Goal: Communication & Community: Answer question/provide support

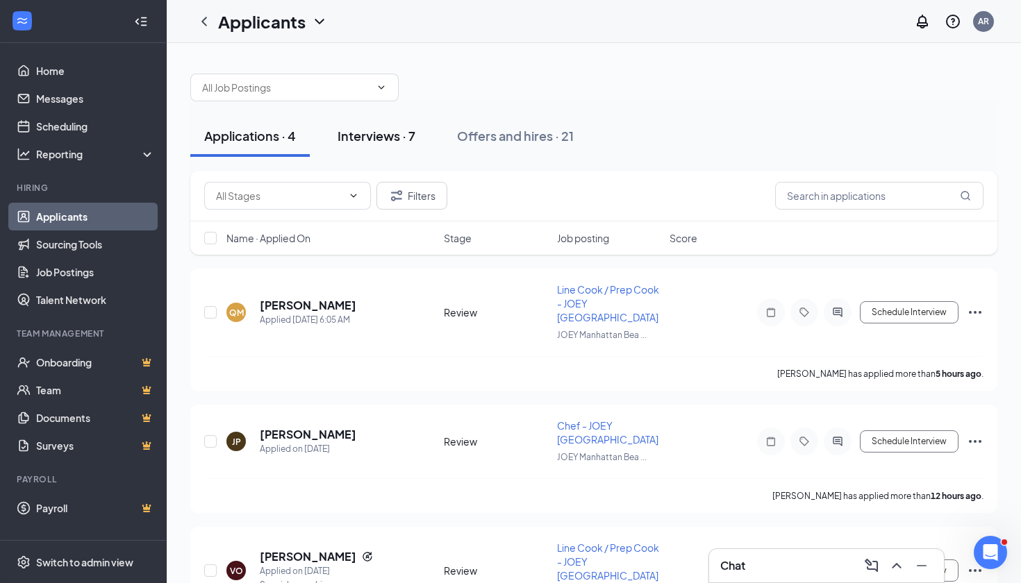
click at [378, 137] on div "Interviews · 7" at bounding box center [376, 135] width 78 height 17
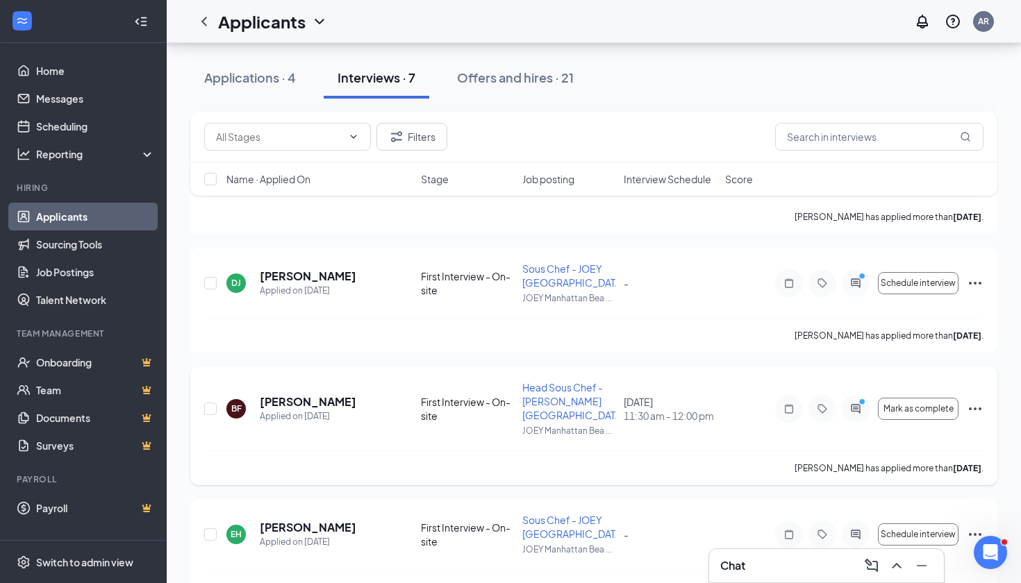
scroll to position [410, 0]
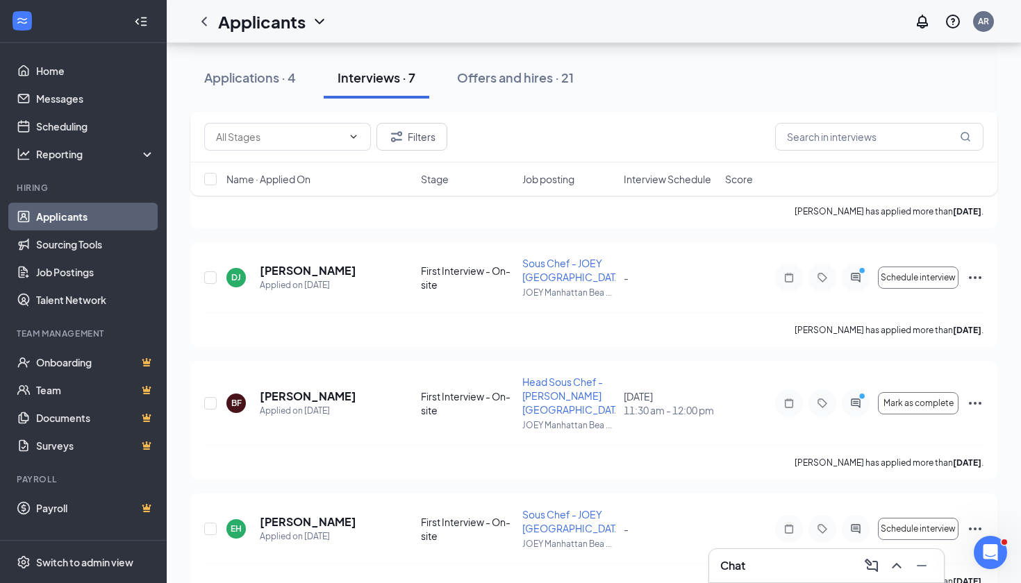
click at [742, 567] on h3 "Chat" at bounding box center [732, 565] width 25 height 15
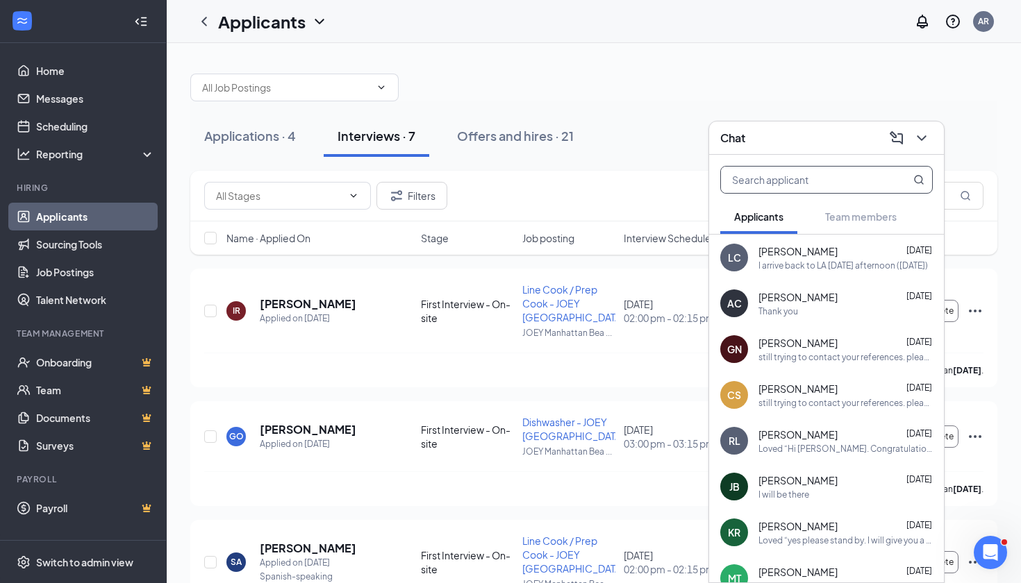
scroll to position [0, 0]
click at [928, 133] on icon "ChevronDown" at bounding box center [921, 138] width 17 height 17
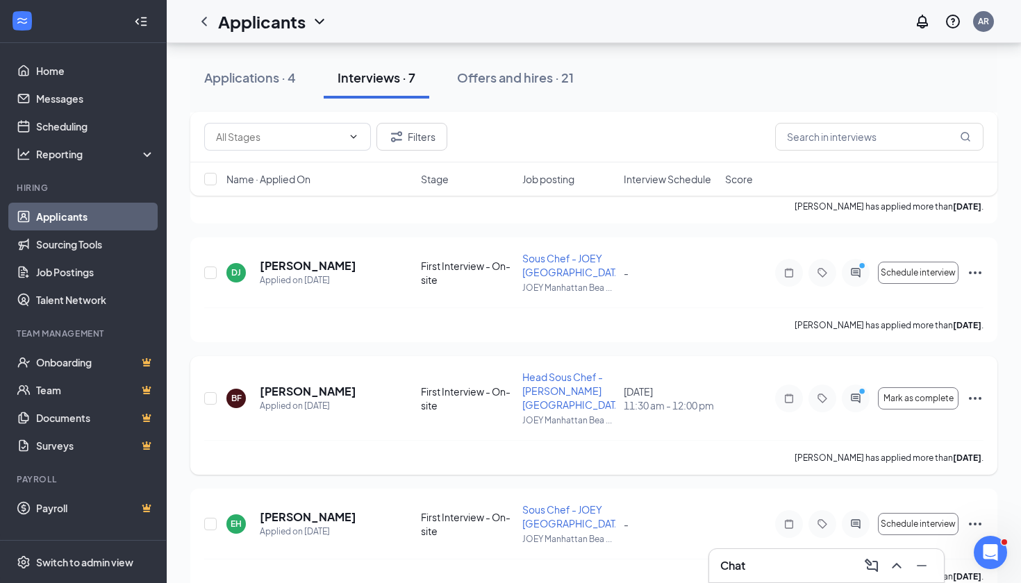
scroll to position [416, 0]
click at [860, 396] on icon "PrimaryDot" at bounding box center [863, 392] width 17 height 11
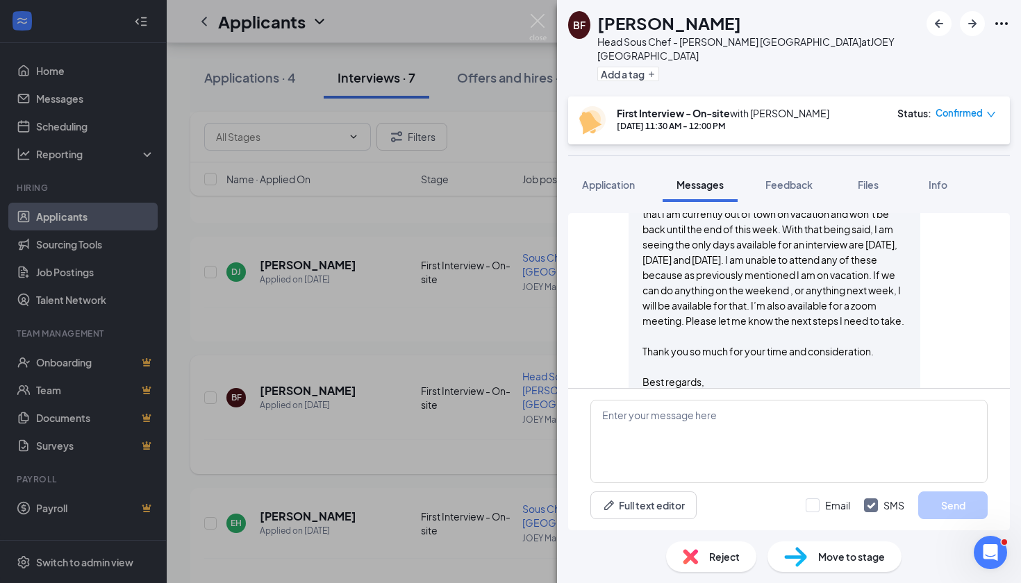
scroll to position [719, 0]
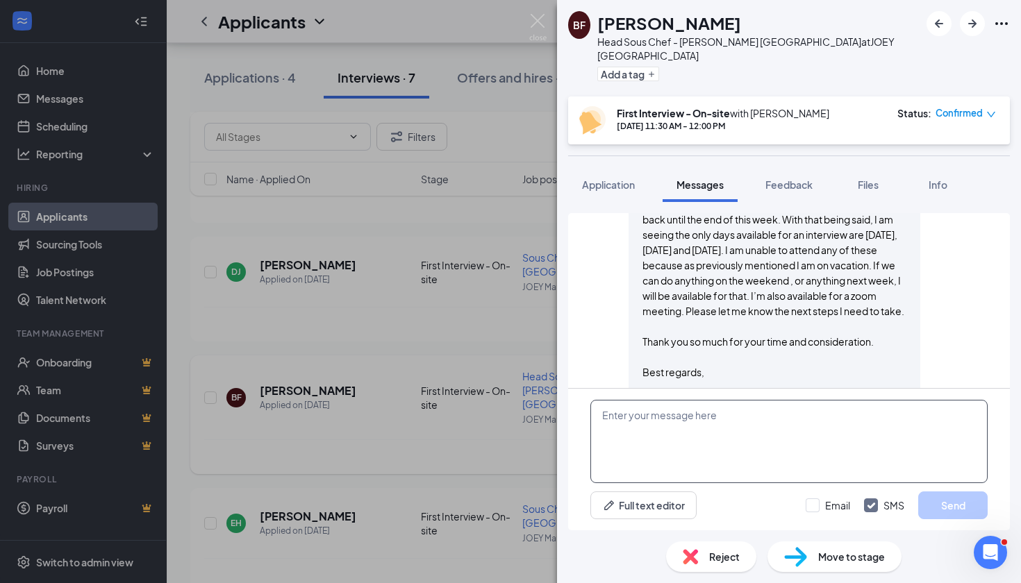
click at [740, 434] on textarea at bounding box center [788, 441] width 397 height 83
type textarea "hi [PERSON_NAME], does [DATE] work?"
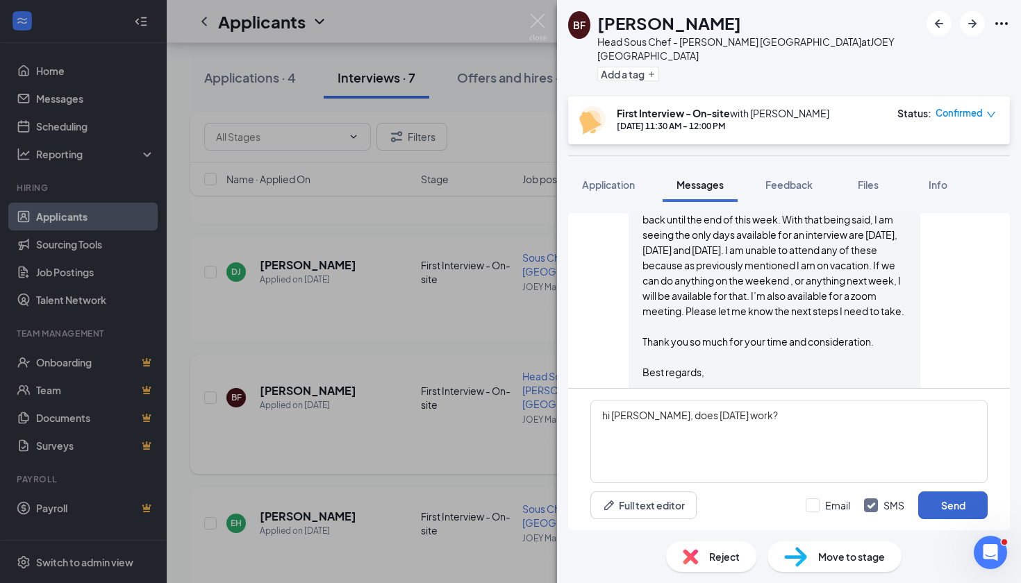
click at [947, 506] on button "Send" at bounding box center [952, 506] width 69 height 28
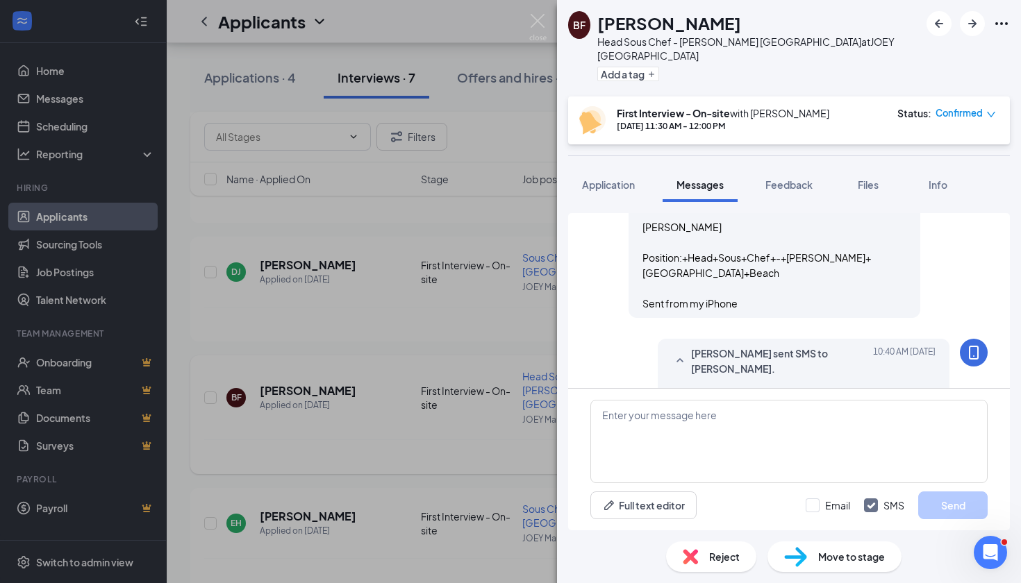
scroll to position [899, 0]
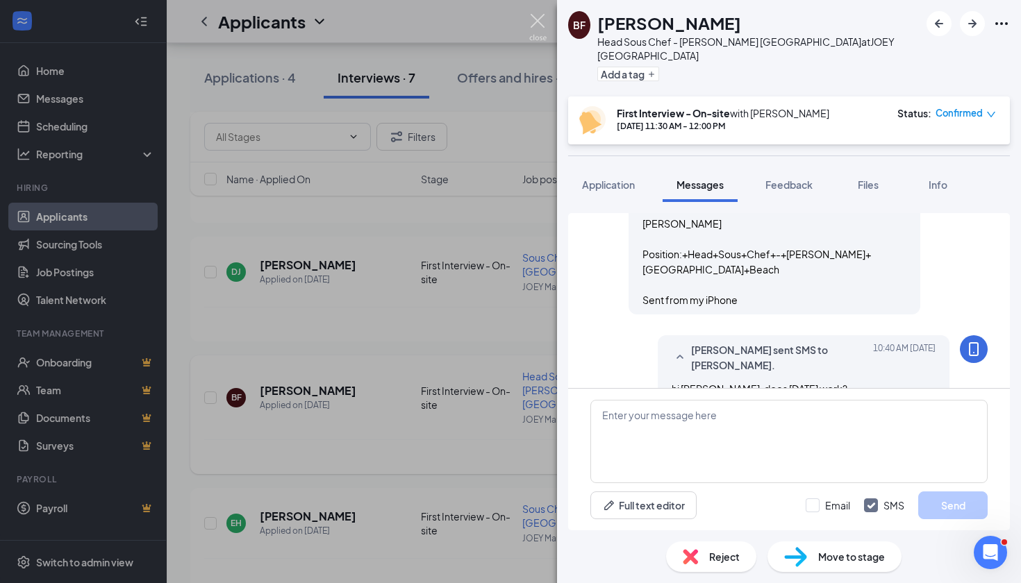
click at [535, 27] on img at bounding box center [537, 27] width 17 height 27
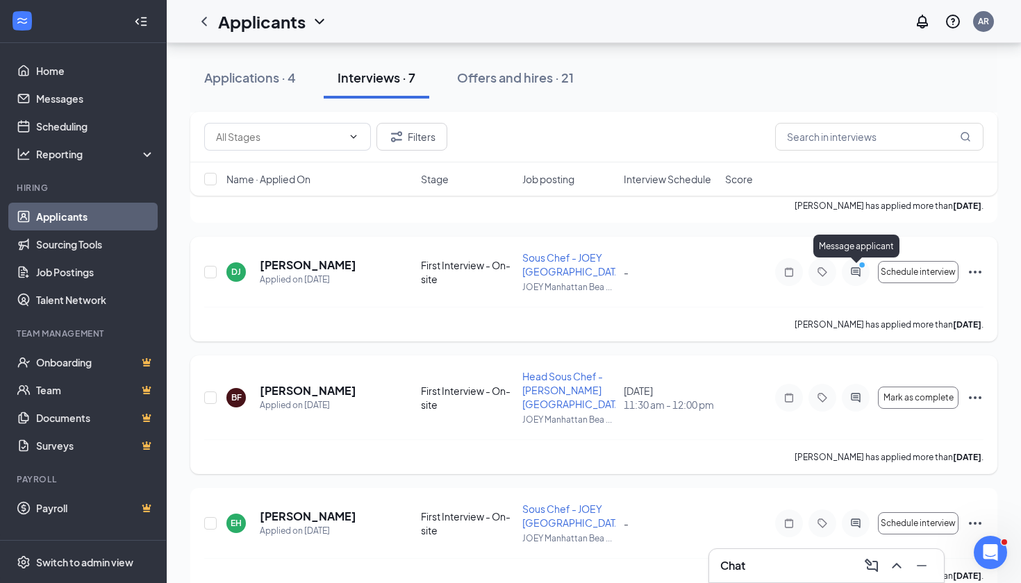
click at [859, 274] on icon "ActiveChat" at bounding box center [855, 272] width 17 height 11
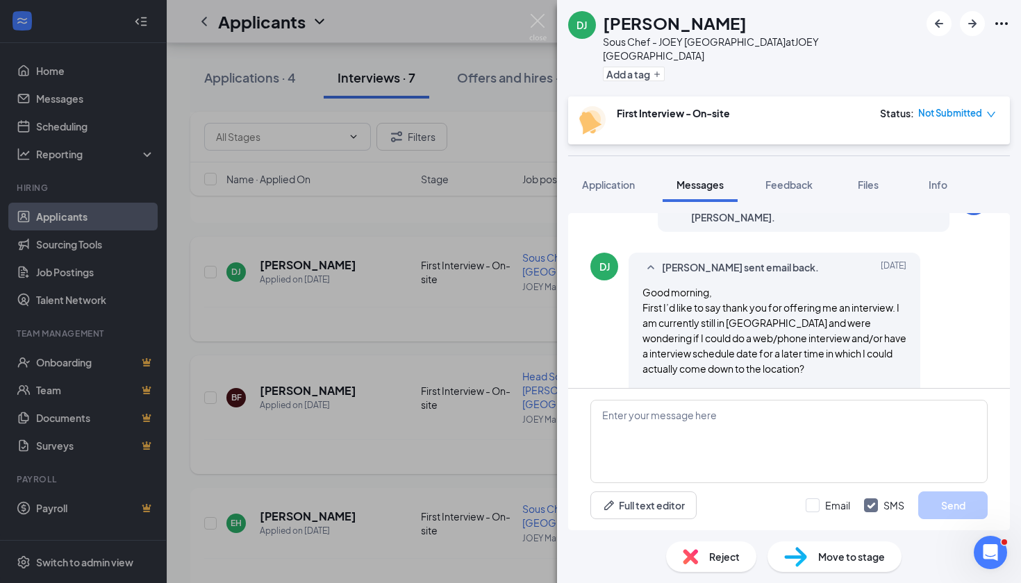
scroll to position [312, 0]
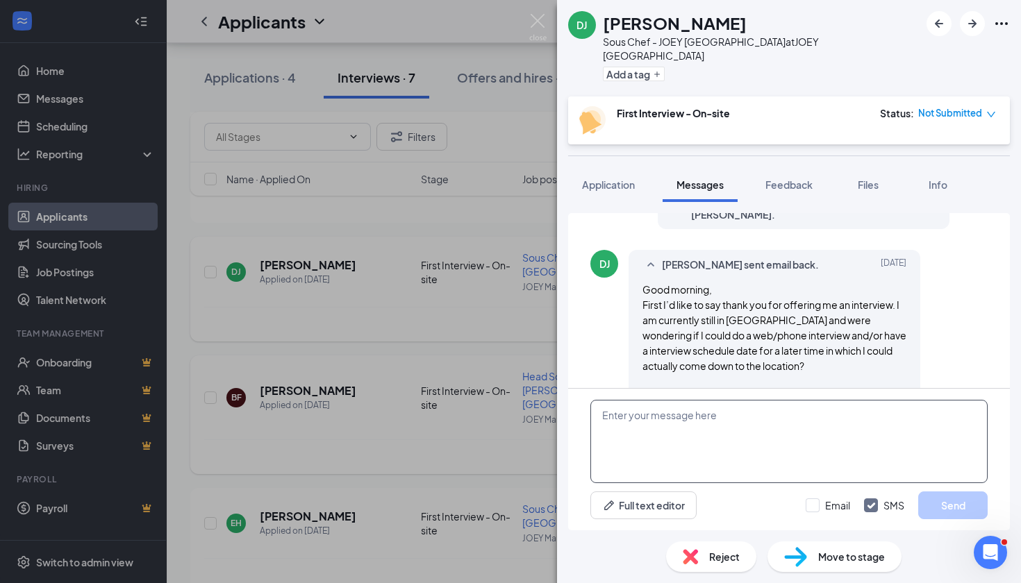
click at [697, 405] on textarea at bounding box center [788, 441] width 397 height 83
type textarea "yes when can you do a zoom?"
click at [967, 510] on button "Send" at bounding box center [952, 506] width 69 height 28
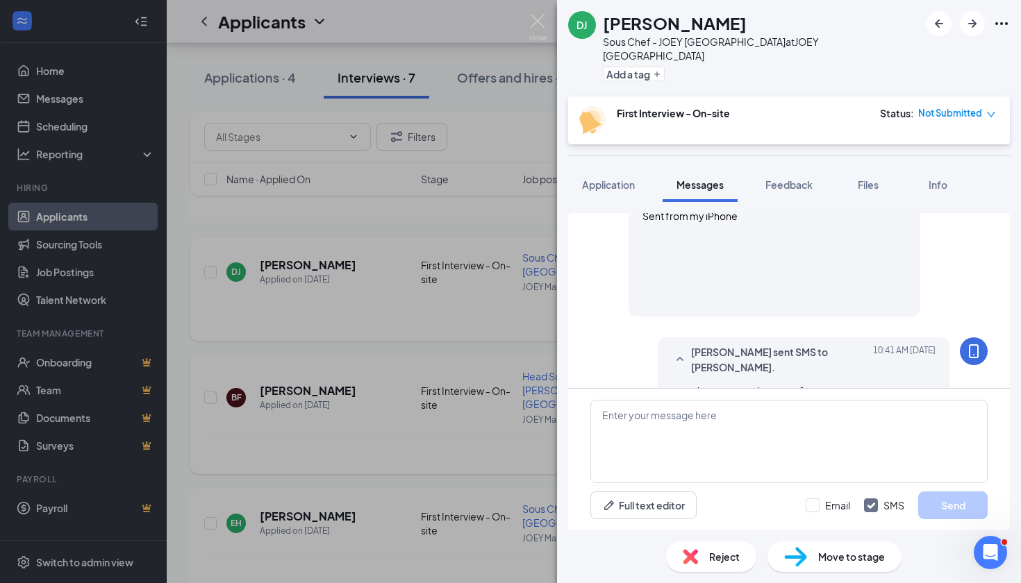
scroll to position [540, 0]
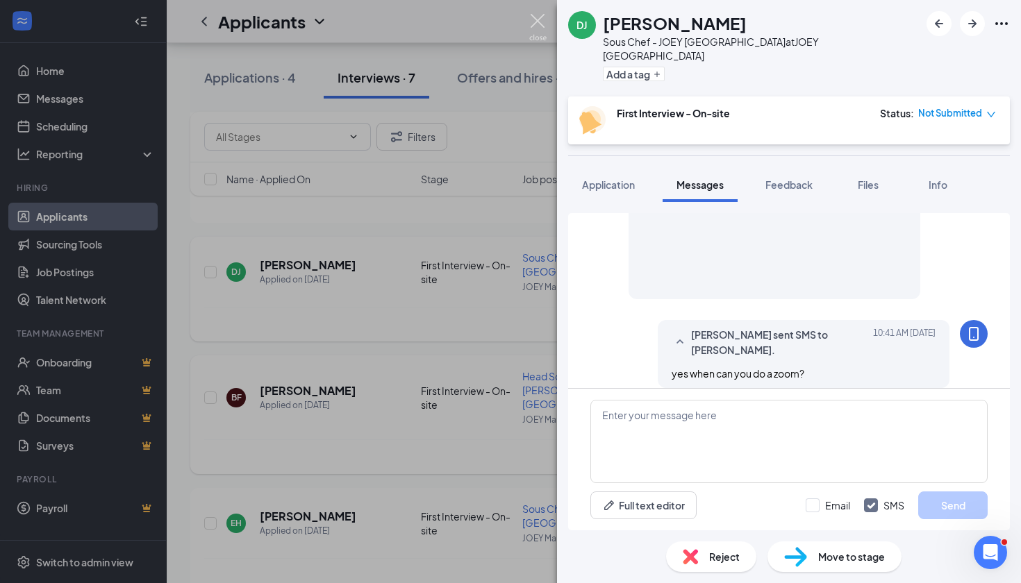
click at [542, 19] on img at bounding box center [537, 27] width 17 height 27
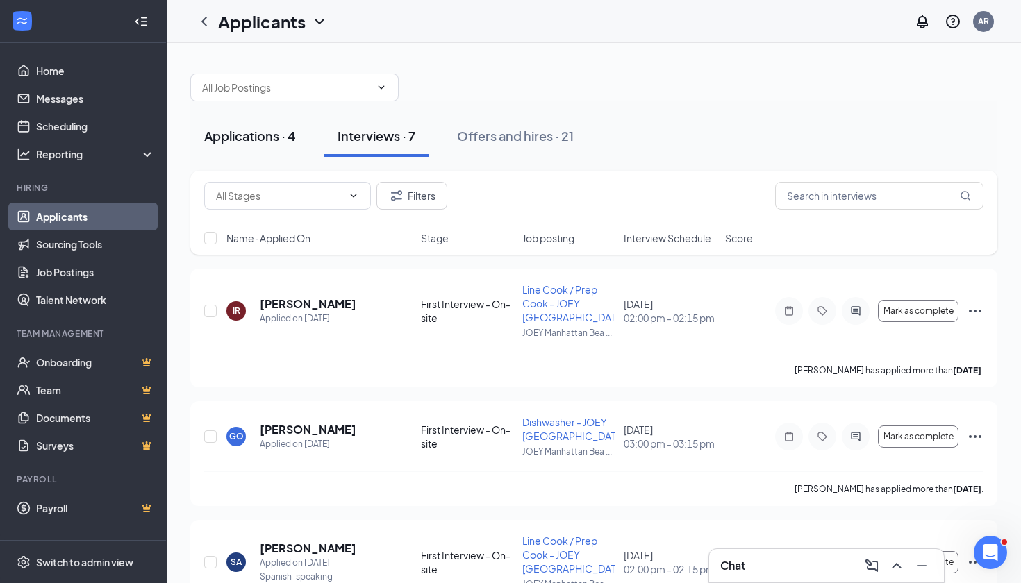
click at [269, 142] on div "Applications · 4" at bounding box center [250, 135] width 92 height 17
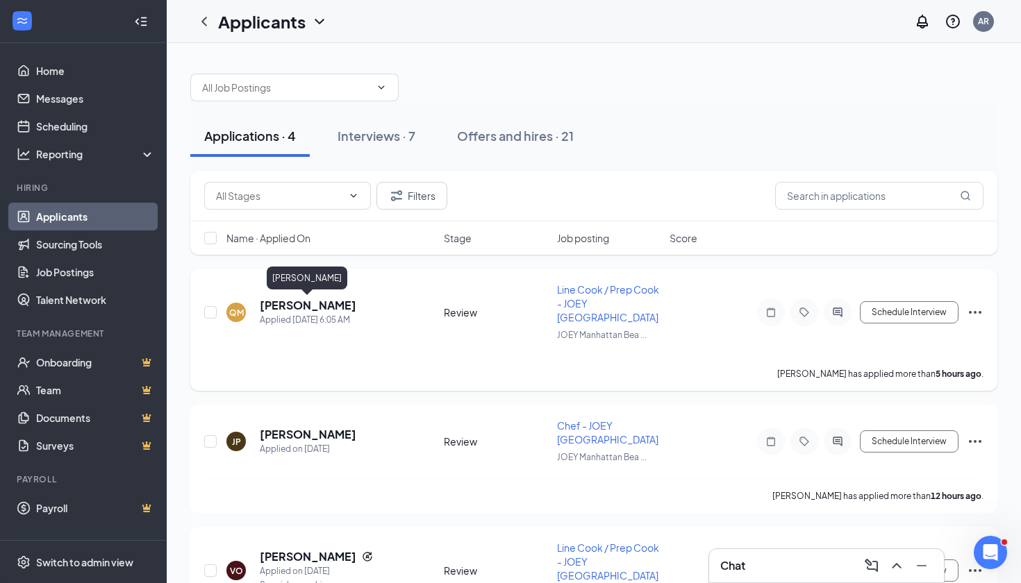
click at [273, 301] on h5 "[PERSON_NAME]" at bounding box center [308, 305] width 97 height 15
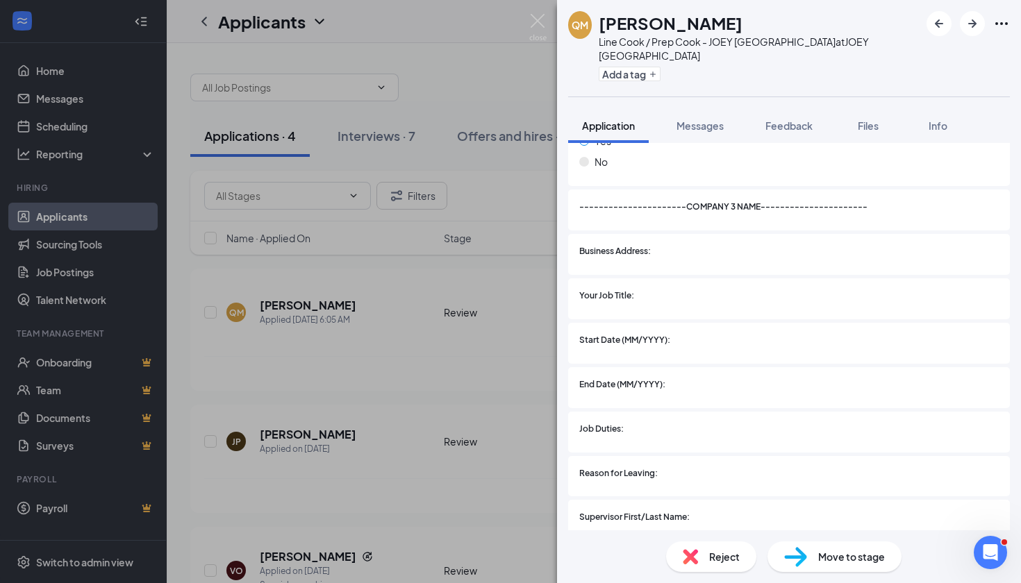
scroll to position [2550, 0]
click at [717, 559] on span "Reject" at bounding box center [724, 556] width 31 height 15
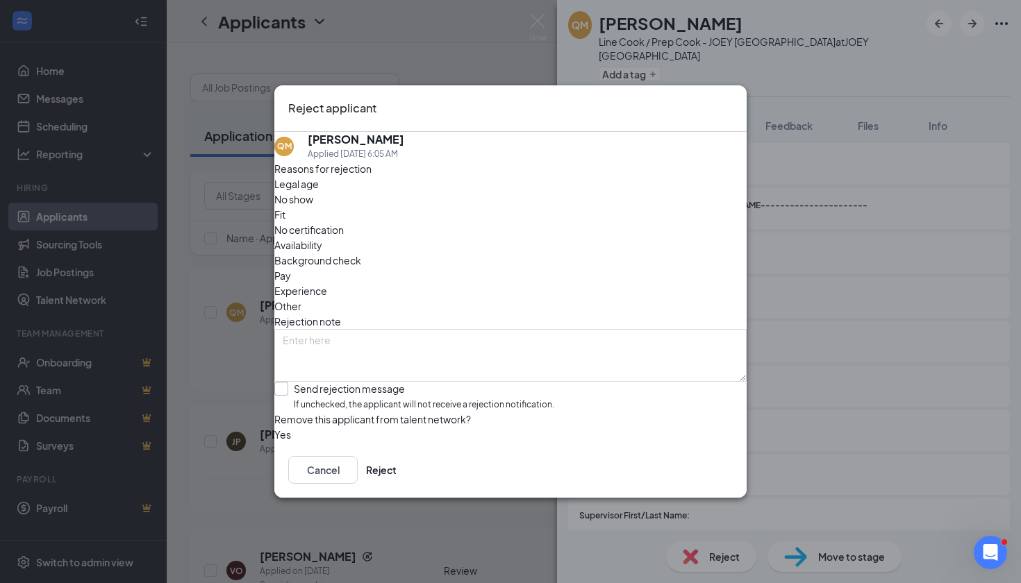
click at [442, 399] on span "If unchecked, the applicant will not receive a rejection notification." at bounding box center [424, 405] width 260 height 13
click at [442, 382] on input "Send rejection message If unchecked, the applicant will not receive a rejection…" at bounding box center [414, 397] width 280 height 30
checkbox input "true"
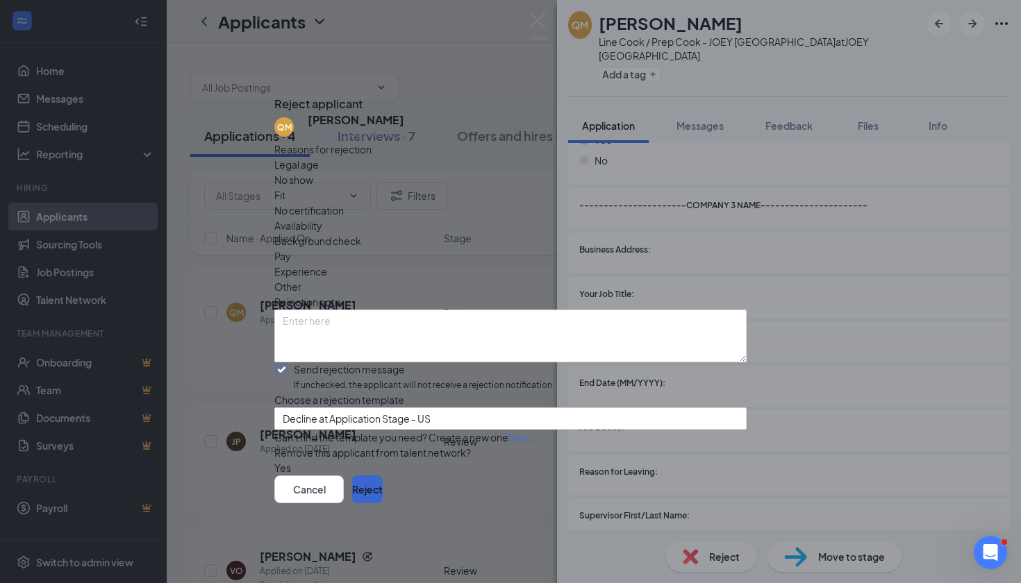
click at [383, 503] on button "Reject" at bounding box center [367, 490] width 31 height 28
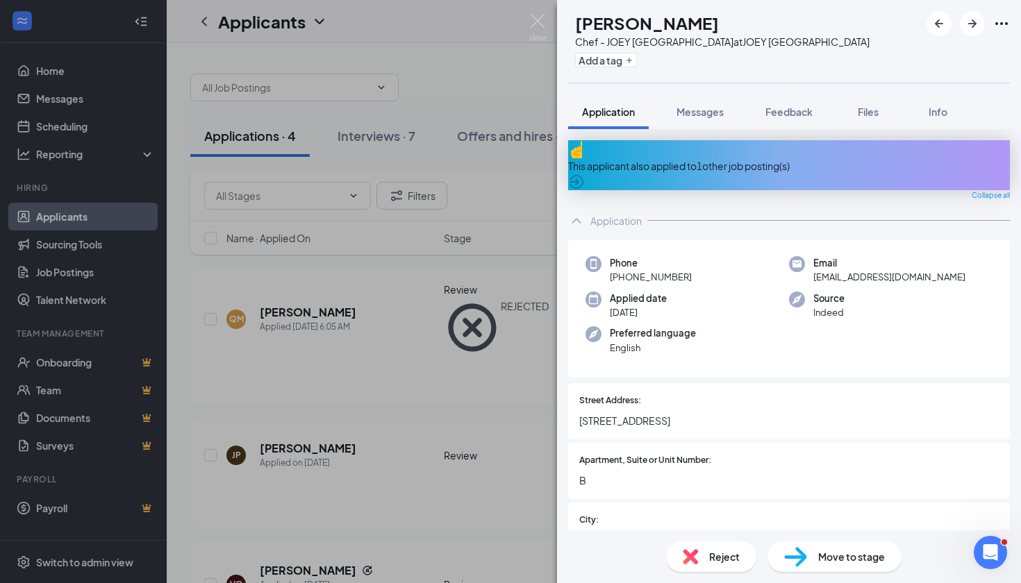
click at [758, 165] on div "This applicant also applied to 1 other job posting(s)" at bounding box center [789, 165] width 442 height 50
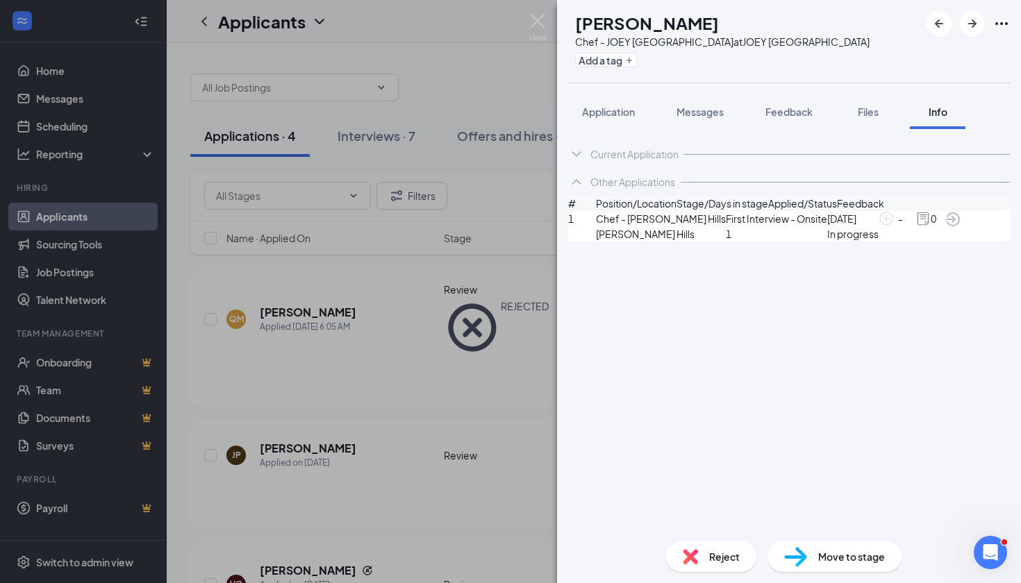
click at [600, 149] on div "Current Application" at bounding box center [634, 154] width 88 height 14
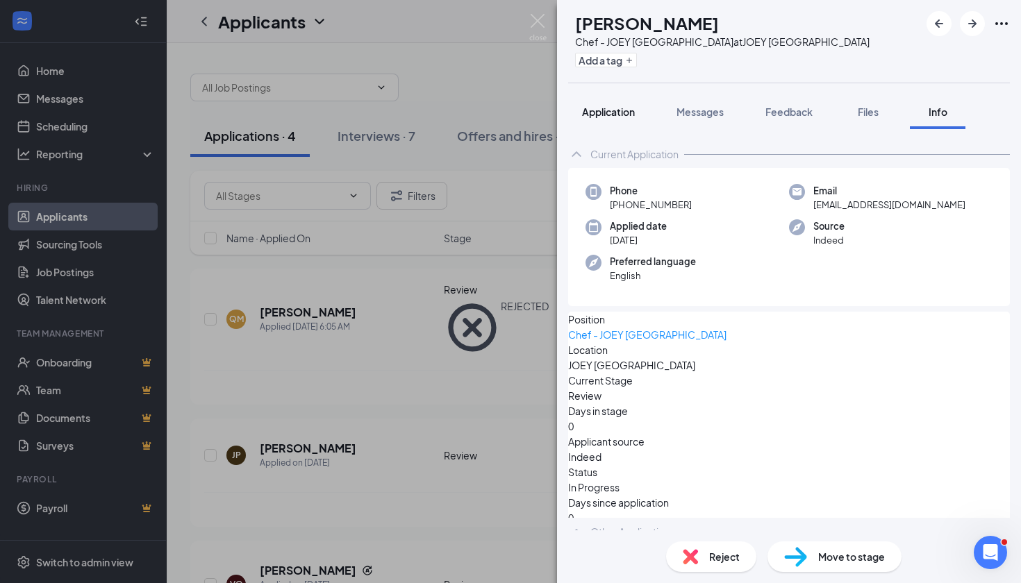
click at [612, 103] on button "Application" at bounding box center [608, 111] width 81 height 35
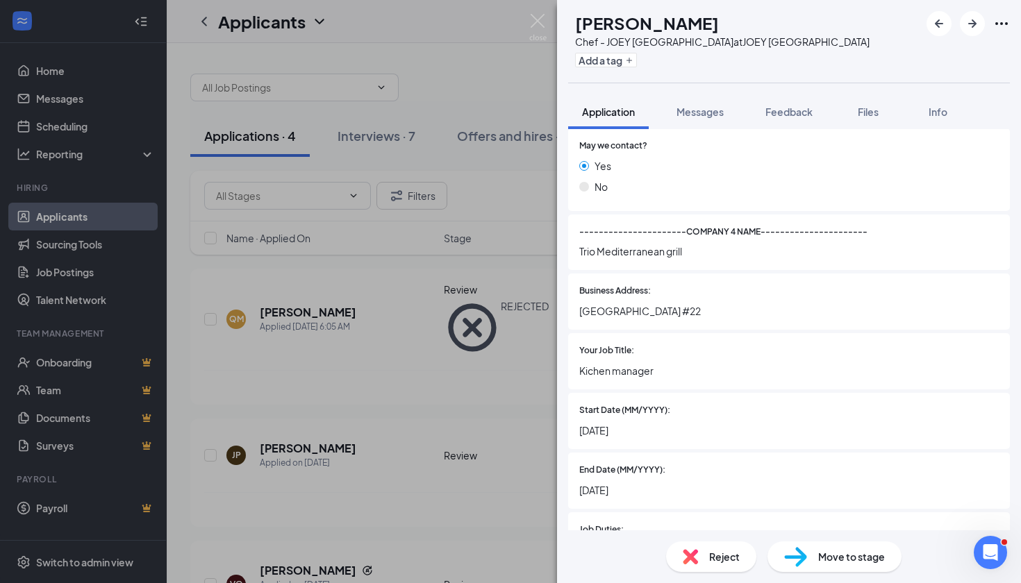
scroll to position [3349, 0]
click at [721, 551] on span "Reject" at bounding box center [724, 556] width 31 height 15
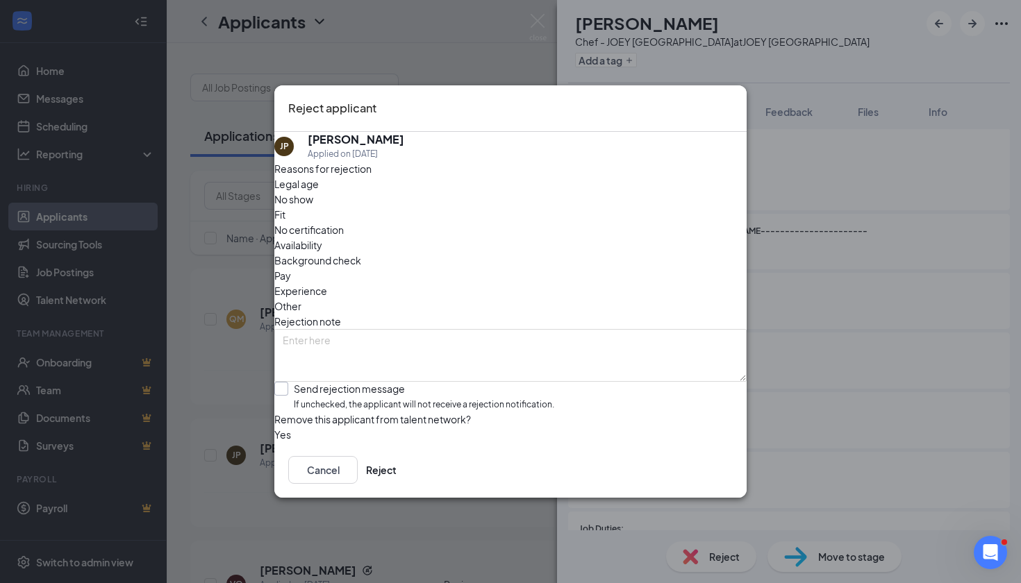
click at [387, 399] on span "If unchecked, the applicant will not receive a rejection notification." at bounding box center [424, 405] width 260 height 13
click at [387, 382] on input "Send rejection message If unchecked, the applicant will not receive a rejection…" at bounding box center [414, 397] width 280 height 30
checkbox input "true"
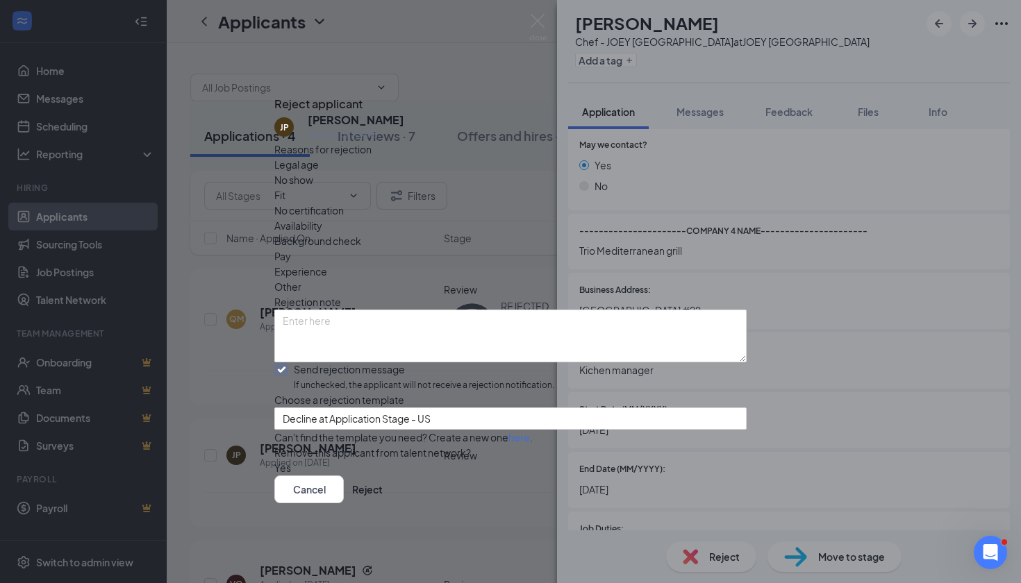
click at [287, 96] on icon "Cross" at bounding box center [282, 100] width 8 height 8
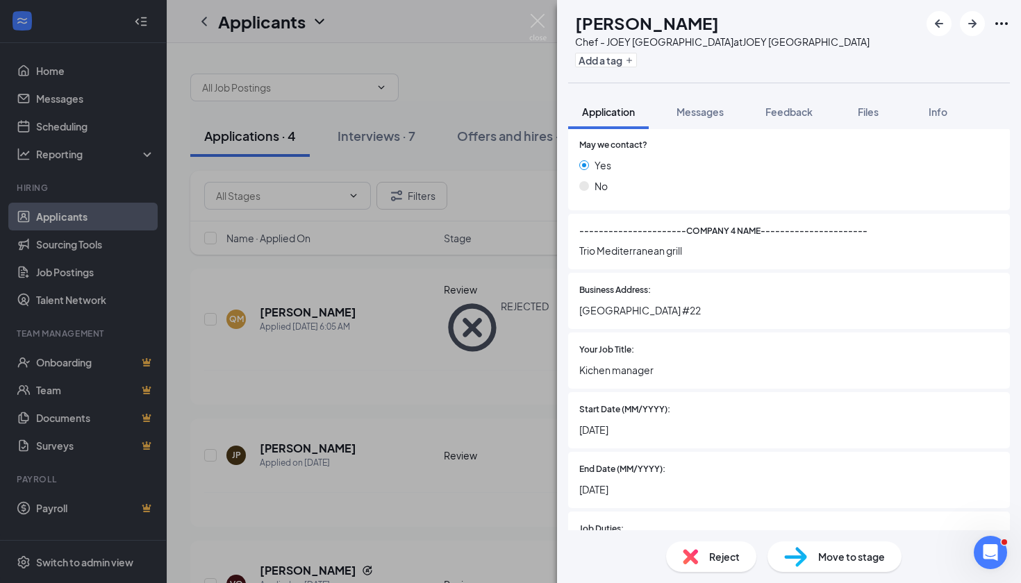
click at [839, 557] on span "Move to stage" at bounding box center [851, 556] width 67 height 15
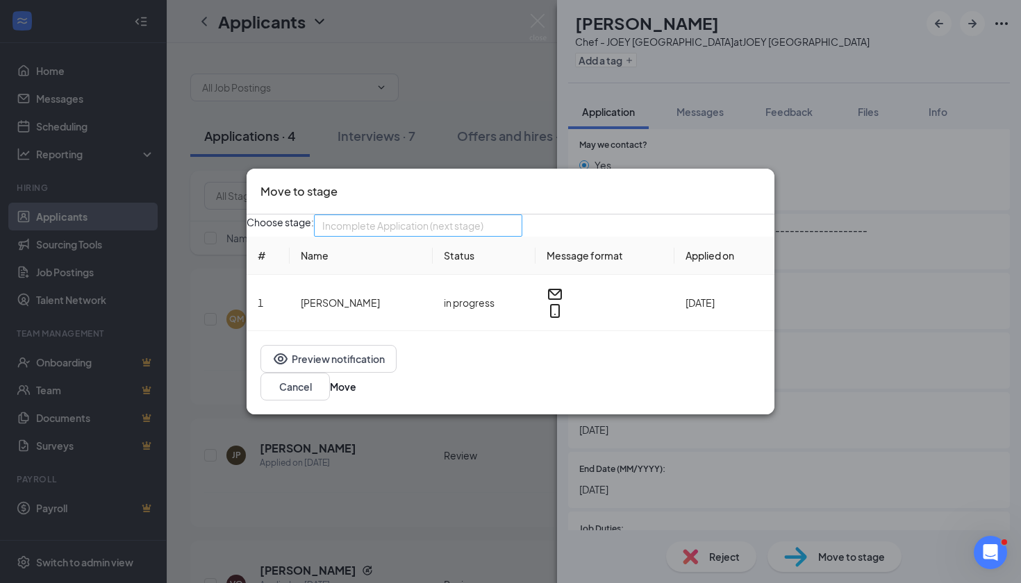
click at [483, 235] on span "Incomplete Application (next stage)" at bounding box center [402, 225] width 161 height 21
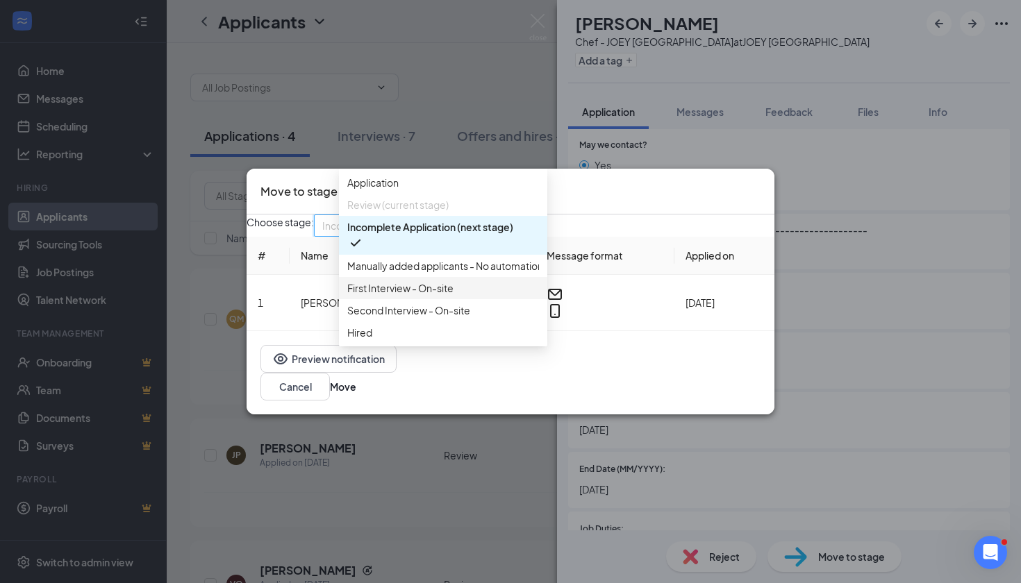
click at [421, 296] on span "First Interview - On-site" at bounding box center [400, 288] width 106 height 15
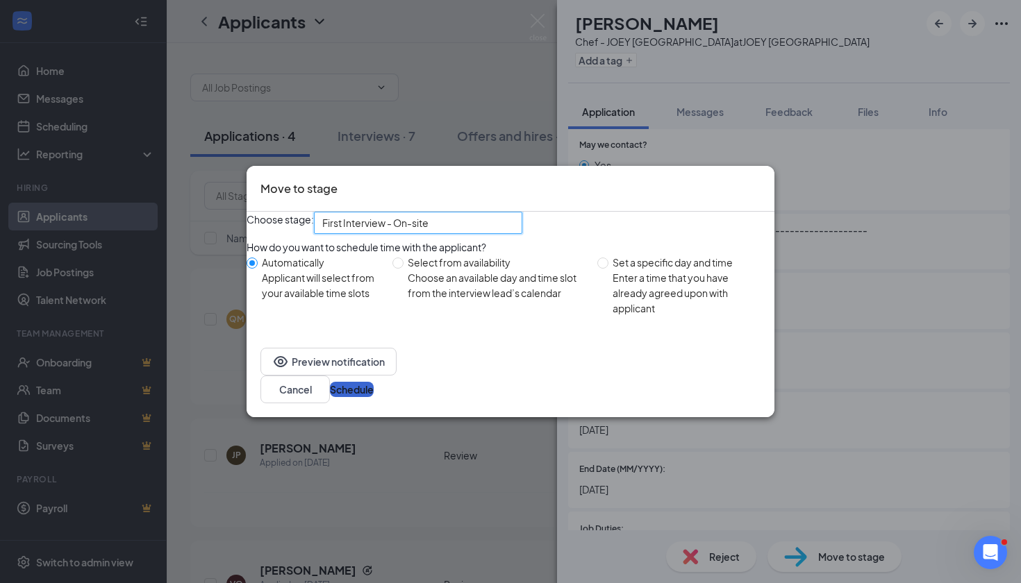
click at [374, 394] on button "Schedule" at bounding box center [352, 389] width 44 height 15
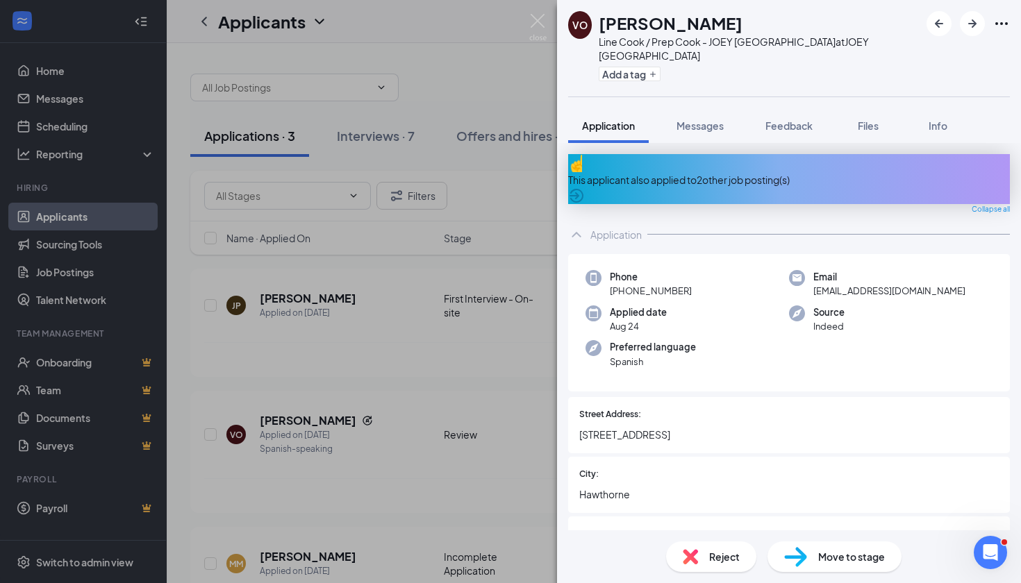
click at [660, 172] on div "This applicant also applied to 2 other job posting(s)" at bounding box center [789, 179] width 442 height 15
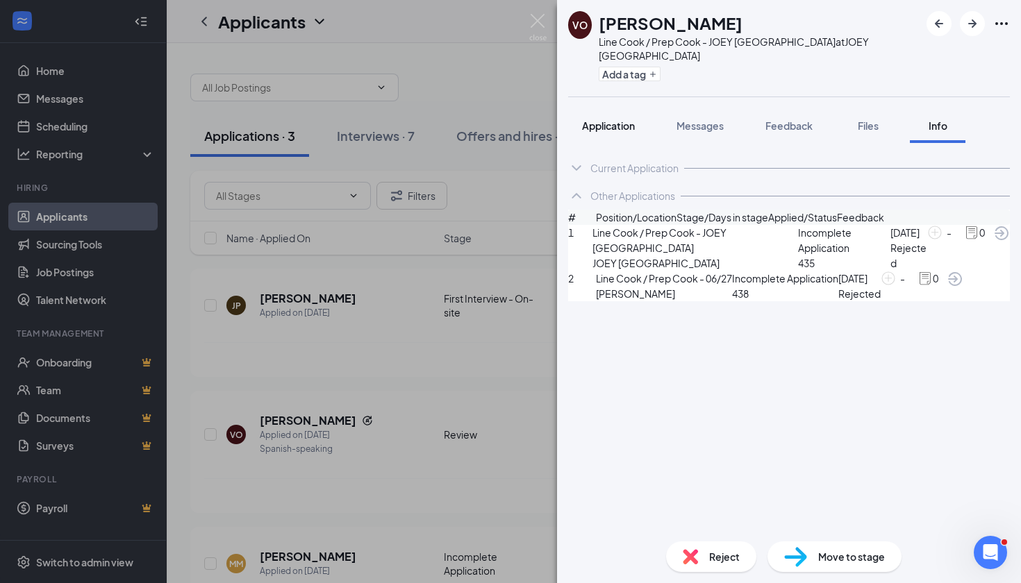
click at [620, 125] on span "Application" at bounding box center [608, 125] width 53 height 12
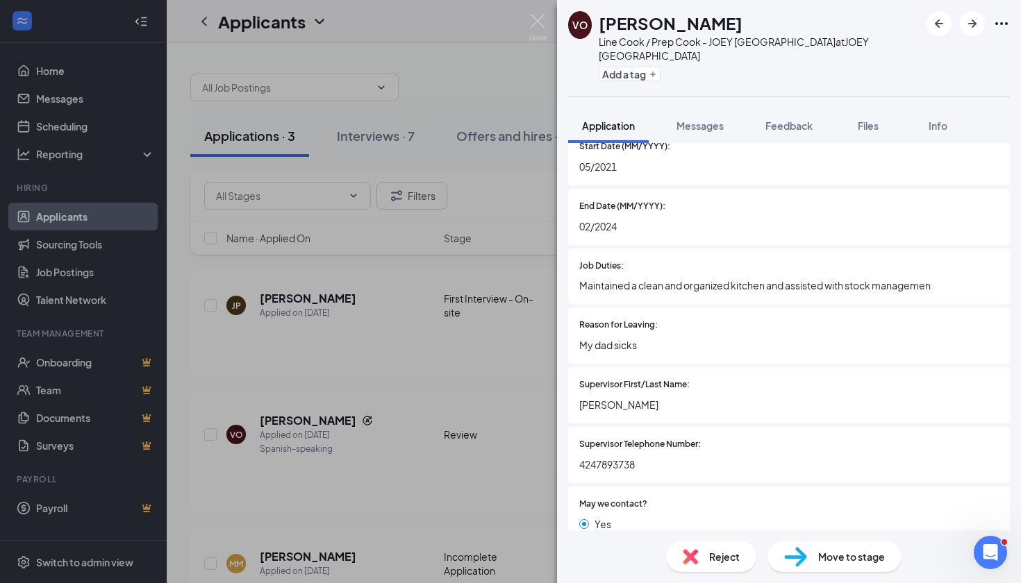
scroll to position [2152, 0]
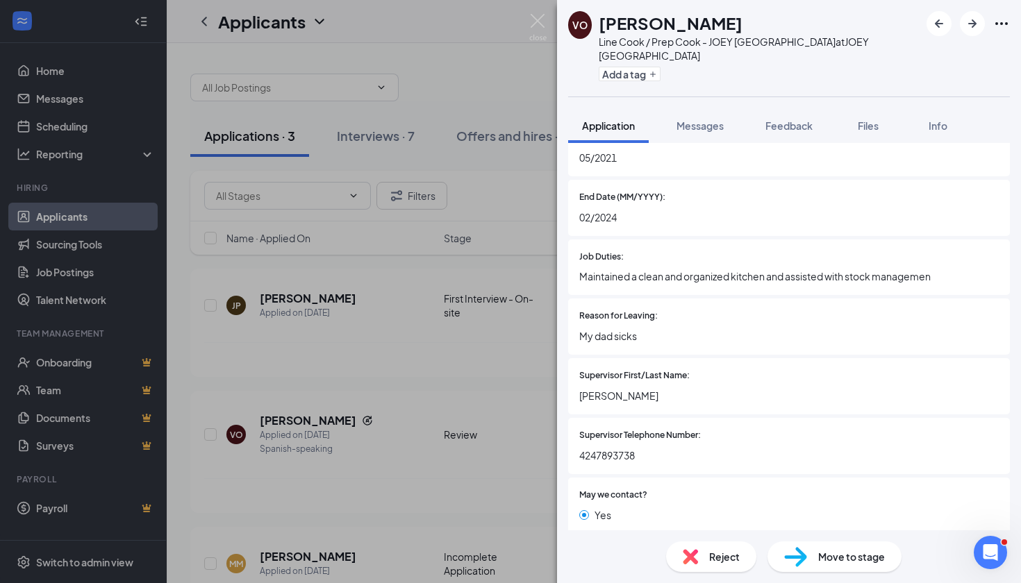
click at [724, 559] on span "Reject" at bounding box center [724, 556] width 31 height 15
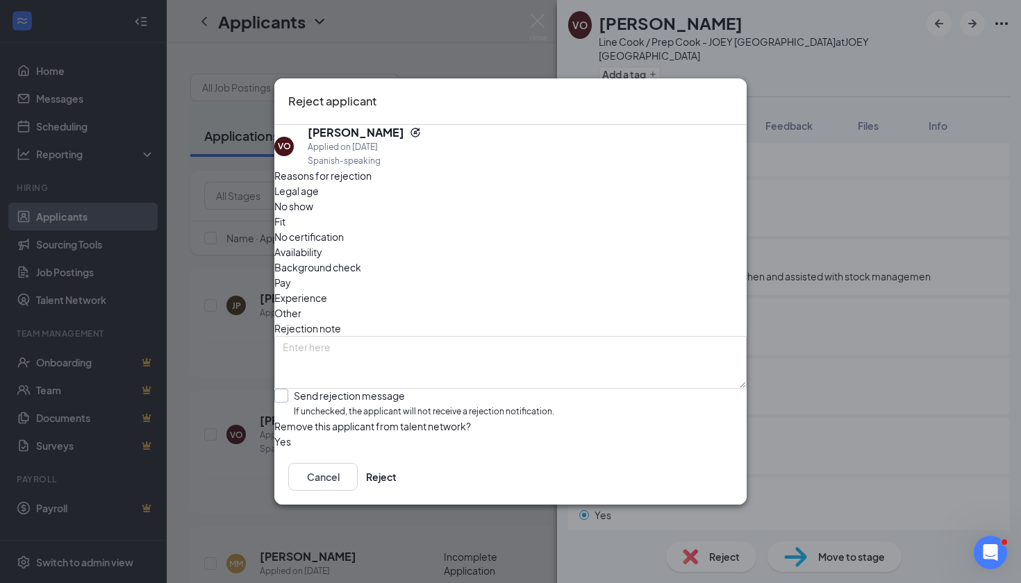
click at [426, 389] on div "Send rejection message" at bounding box center [424, 396] width 260 height 14
click at [426, 389] on input "Send rejection message If unchecked, the applicant will not receive a rejection…" at bounding box center [414, 404] width 280 height 30
checkbox input "true"
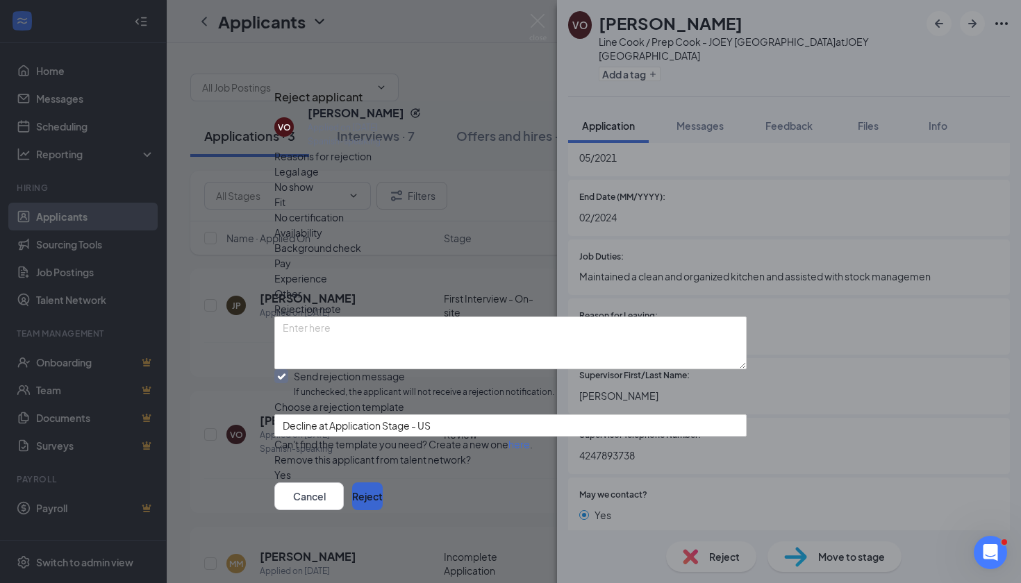
click at [383, 510] on button "Reject" at bounding box center [367, 497] width 31 height 28
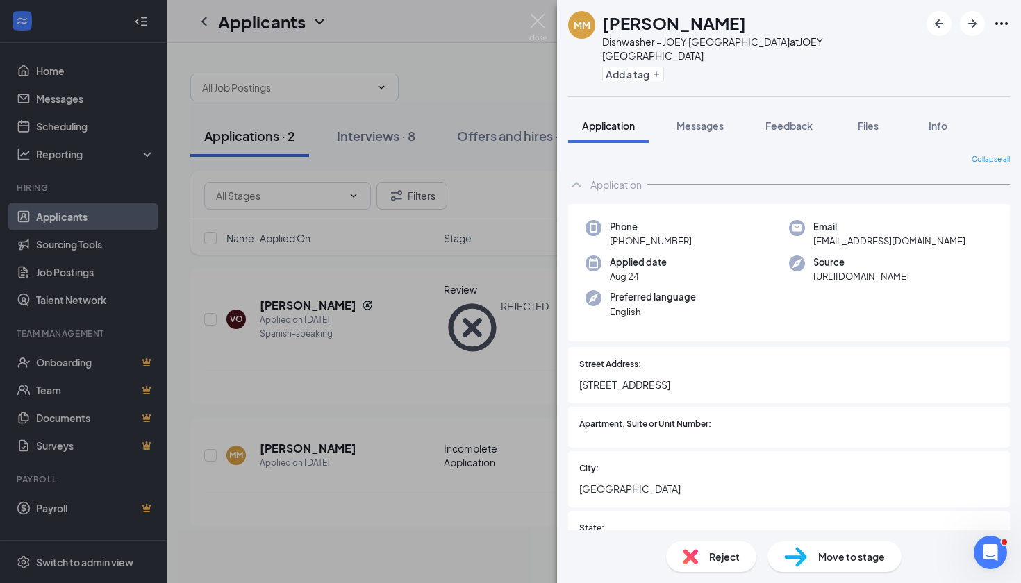
click at [703, 558] on div "Reject" at bounding box center [711, 557] width 90 height 31
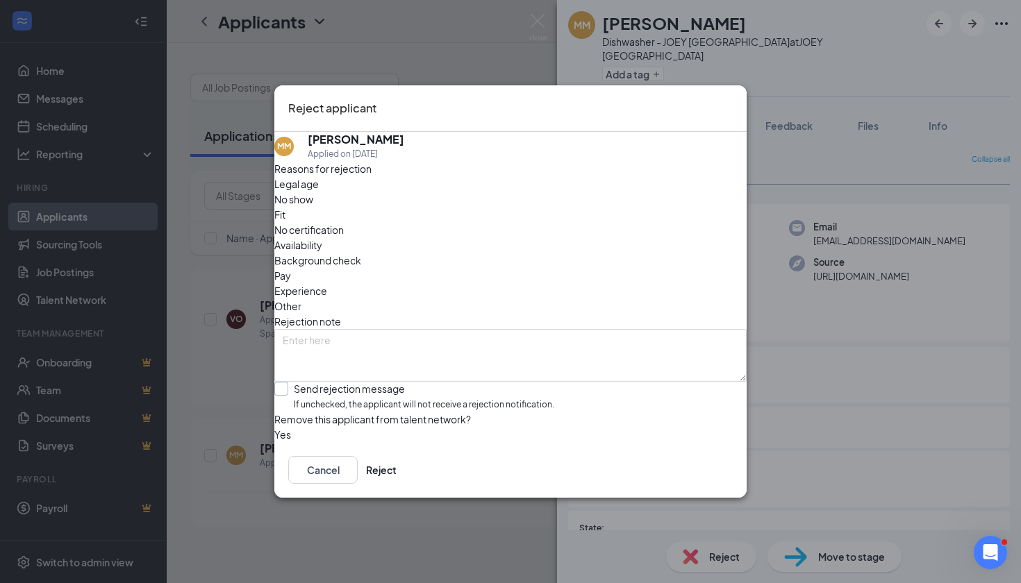
click at [328, 382] on div "Send rejection message" at bounding box center [424, 389] width 260 height 14
click at [328, 382] on input "Send rejection message If unchecked, the applicant will not receive a rejection…" at bounding box center [414, 397] width 280 height 30
checkbox input "true"
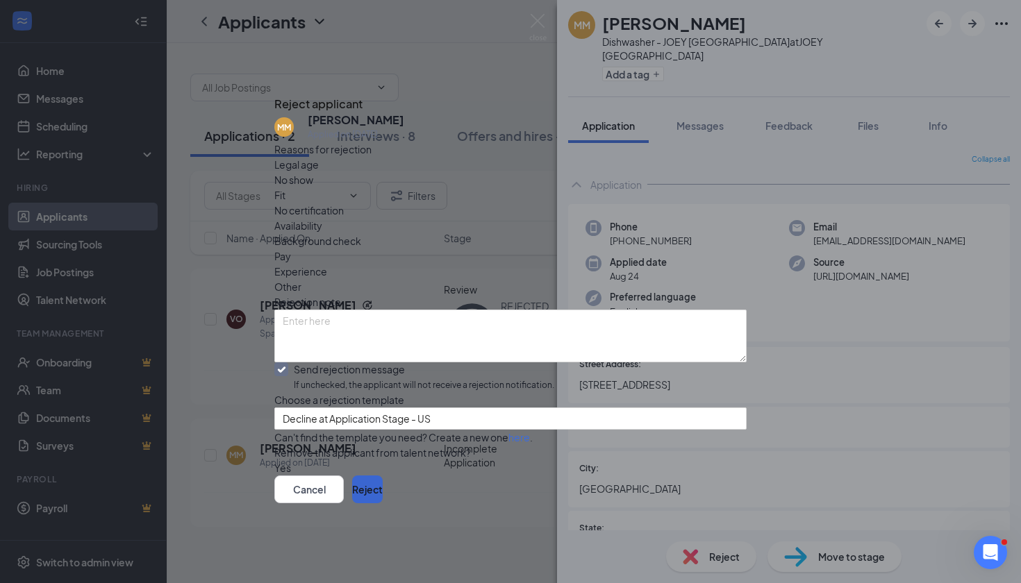
click at [383, 503] on button "Reject" at bounding box center [367, 490] width 31 height 28
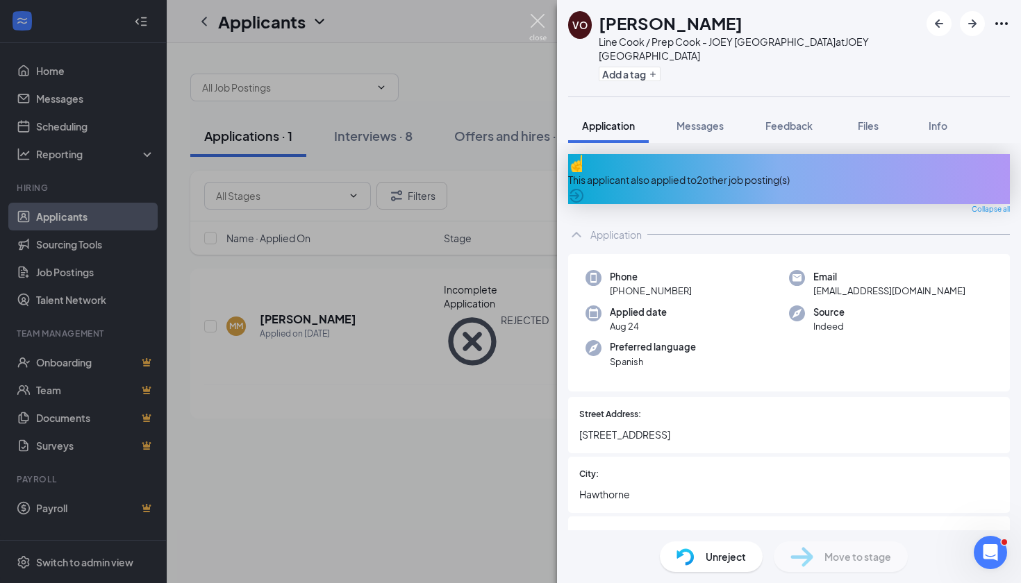
click at [537, 37] on img at bounding box center [537, 27] width 17 height 27
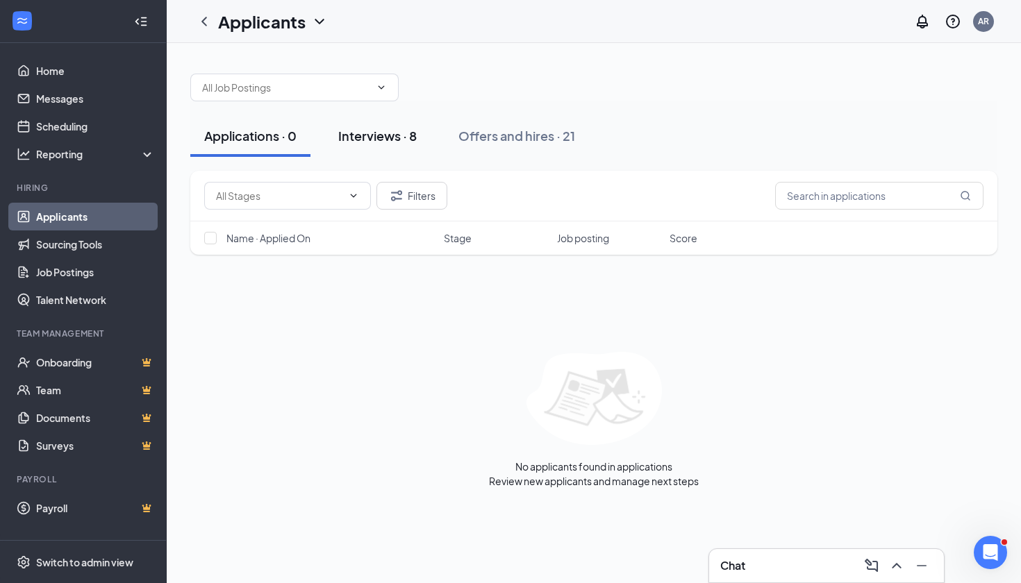
click at [388, 140] on div "Interviews · 8" at bounding box center [377, 135] width 78 height 17
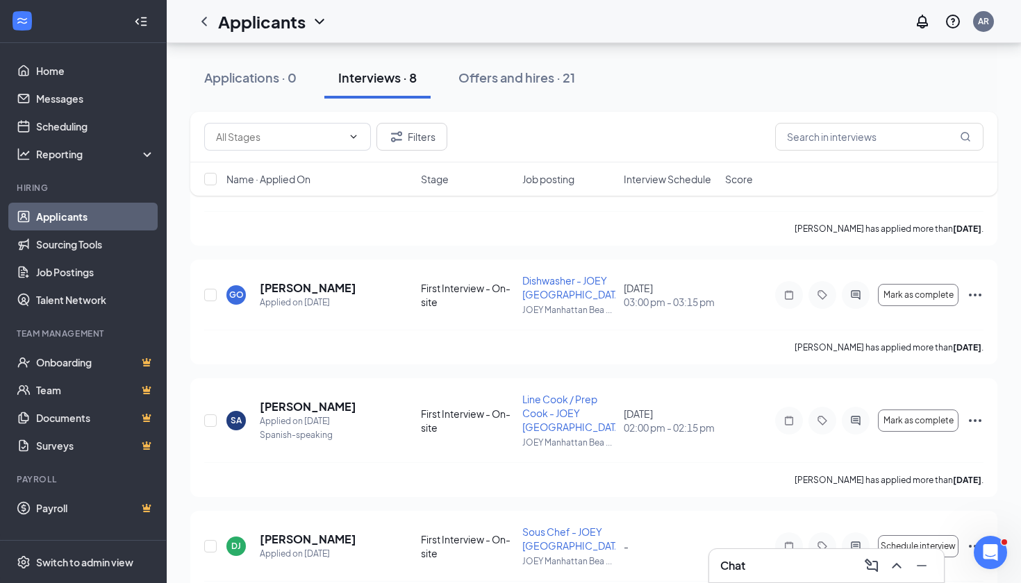
scroll to position [269, 0]
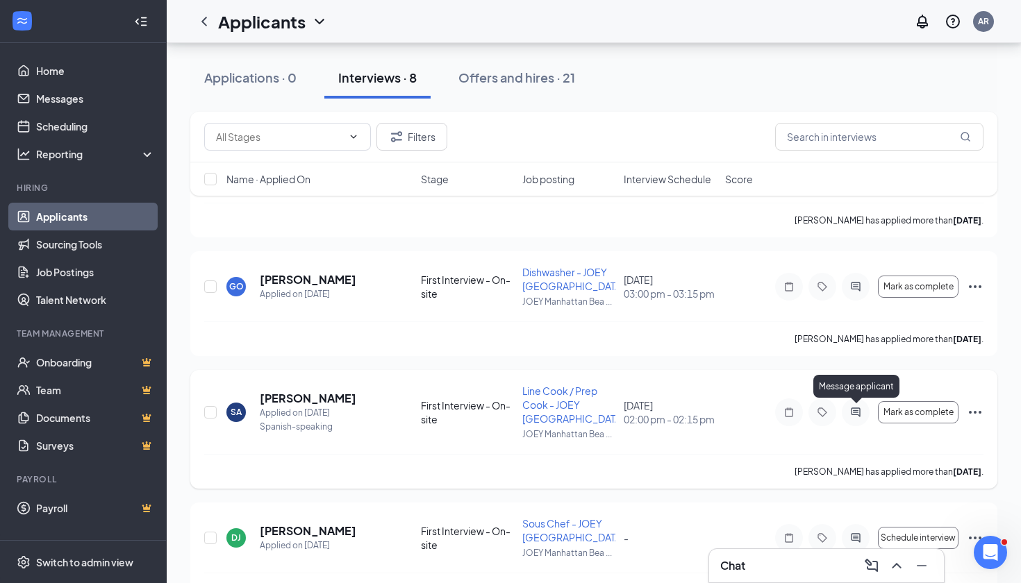
click at [853, 412] on icon "ActiveChat" at bounding box center [855, 412] width 9 height 9
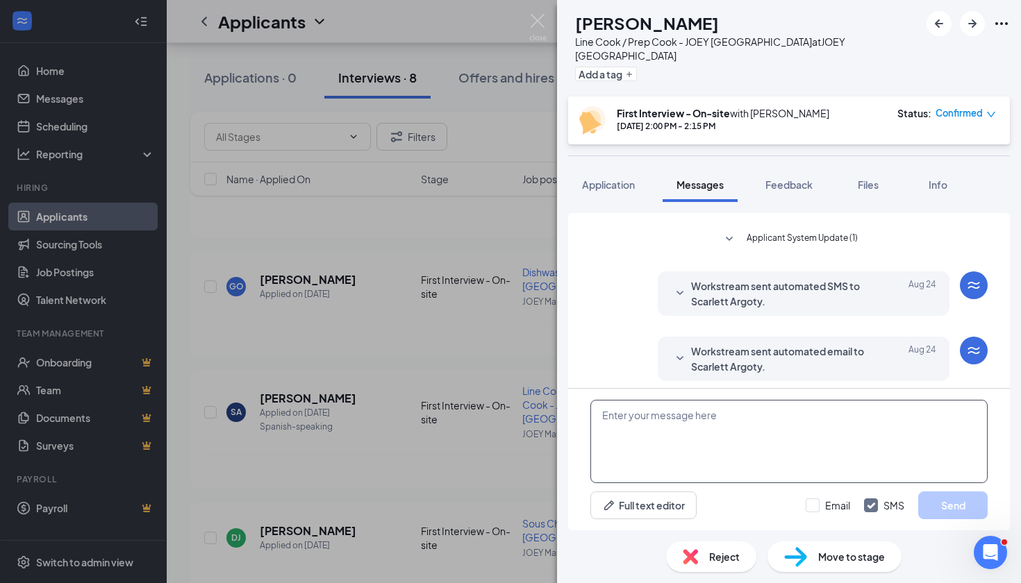
scroll to position [337, 0]
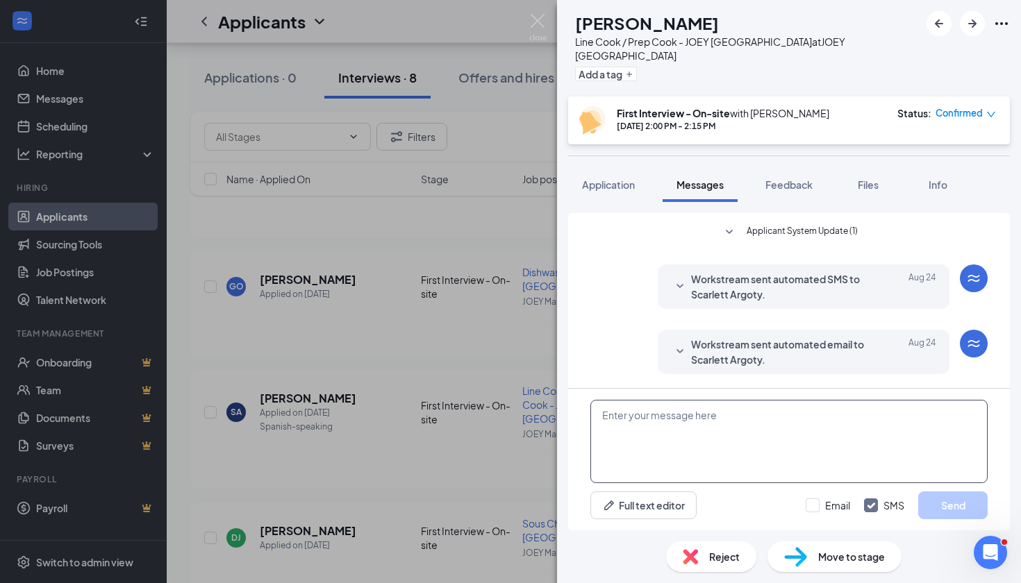
click at [644, 421] on textarea at bounding box center [788, 441] width 397 height 83
type textarea "are you available earlier in the week?"
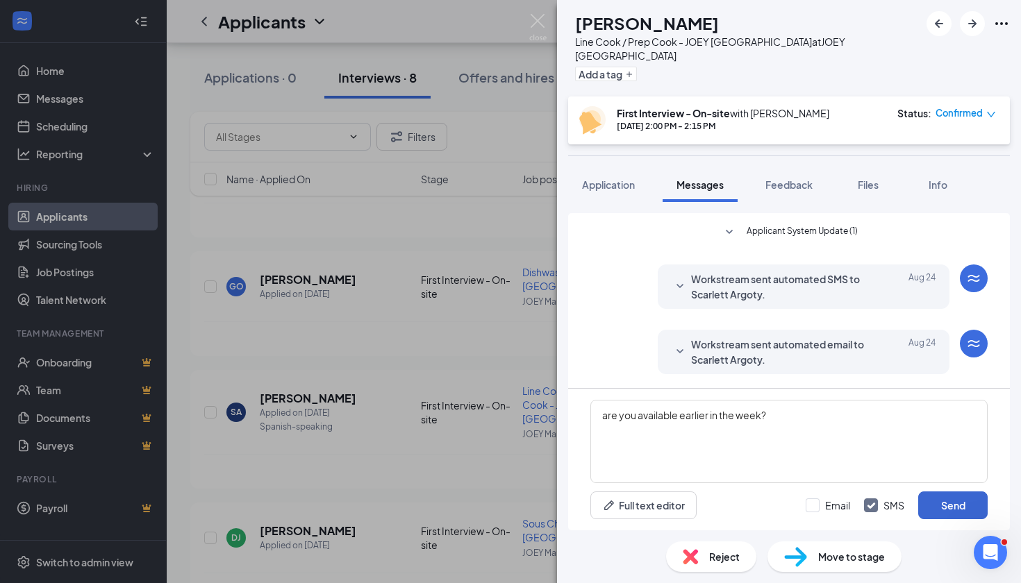
click at [971, 510] on button "Send" at bounding box center [952, 506] width 69 height 28
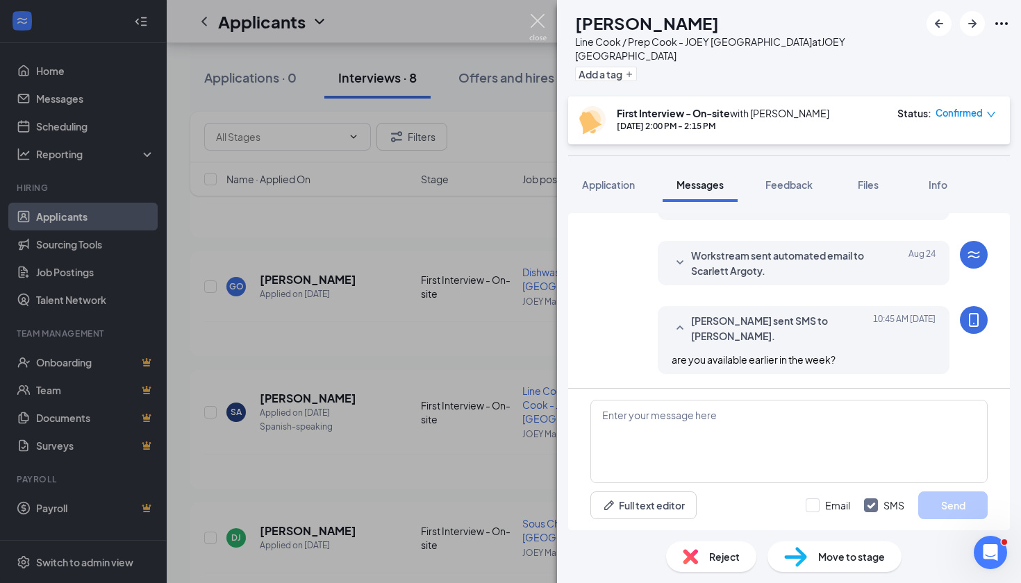
click at [540, 24] on img at bounding box center [537, 27] width 17 height 27
